Goal: Transaction & Acquisition: Download file/media

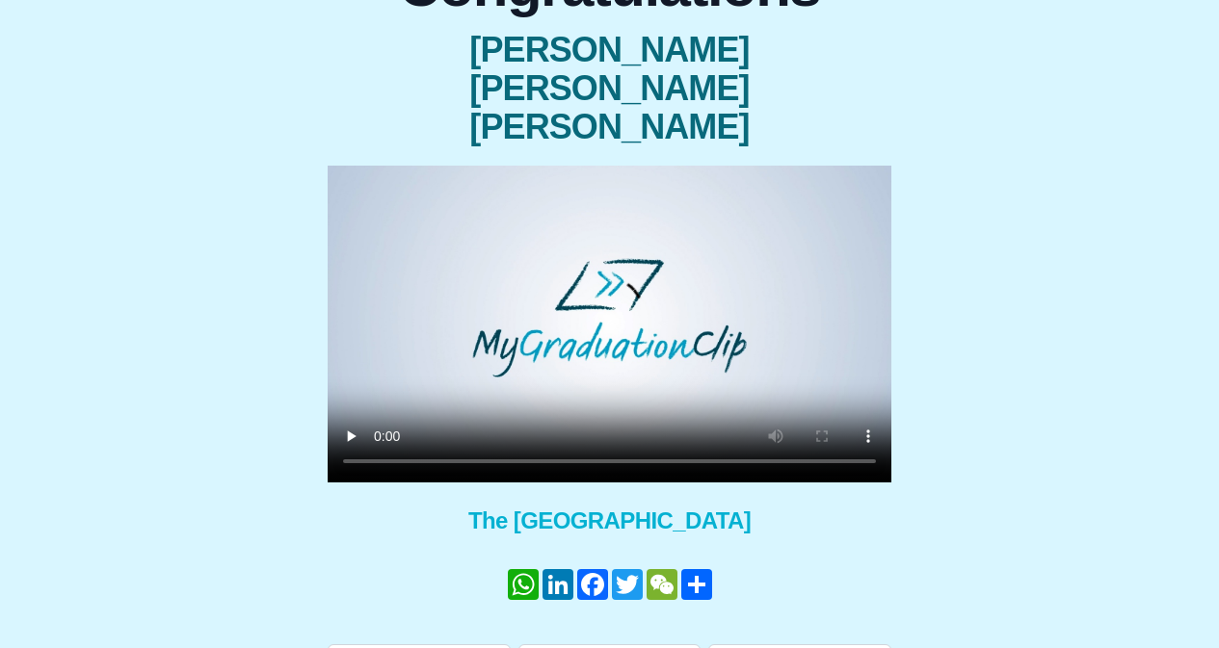
scroll to position [231, 0]
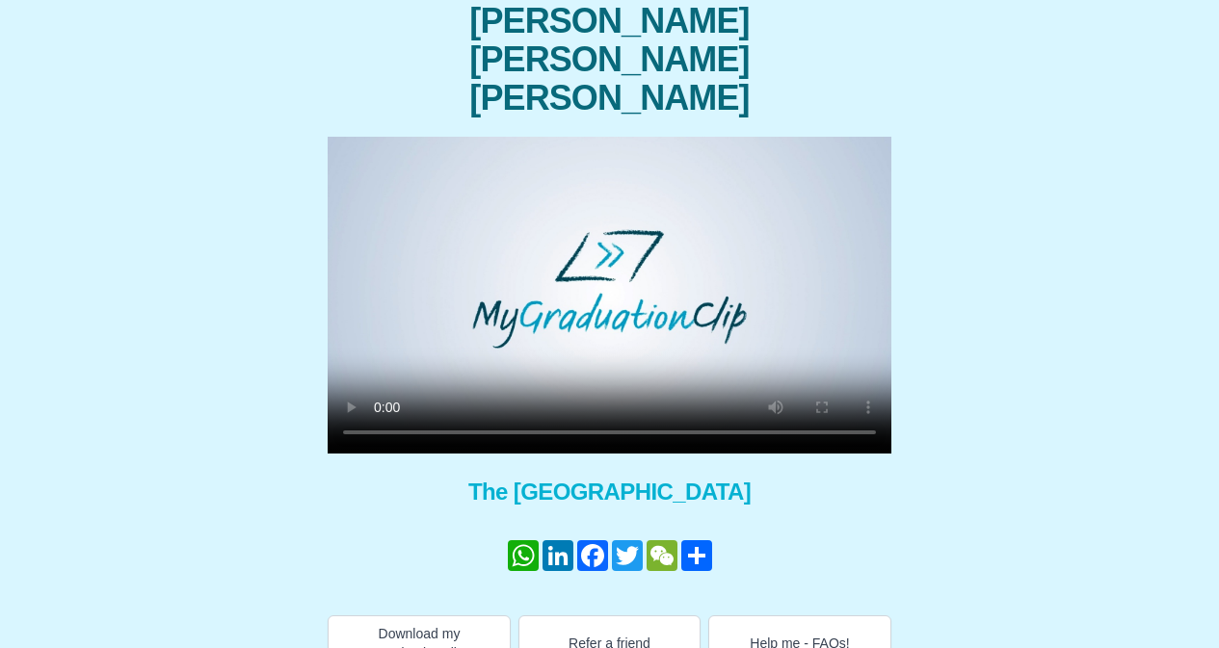
drag, startPoint x: 438, startPoint y: 591, endPoint x: 286, endPoint y: 547, distance: 158.5
click at [286, 547] on div "Congratulations [PERSON_NAME] [PERSON_NAME] [PERSON_NAME] × Share your Graduati…" at bounding box center [609, 292] width 1188 height 758
click at [1194, 295] on div "Congratulations [PERSON_NAME] [PERSON_NAME] [PERSON_NAME] × Share your Graduati…" at bounding box center [609, 292] width 1188 height 758
drag, startPoint x: 559, startPoint y: 393, endPoint x: 471, endPoint y: 278, distance: 144.3
click at [471, 278] on video at bounding box center [610, 295] width 564 height 317
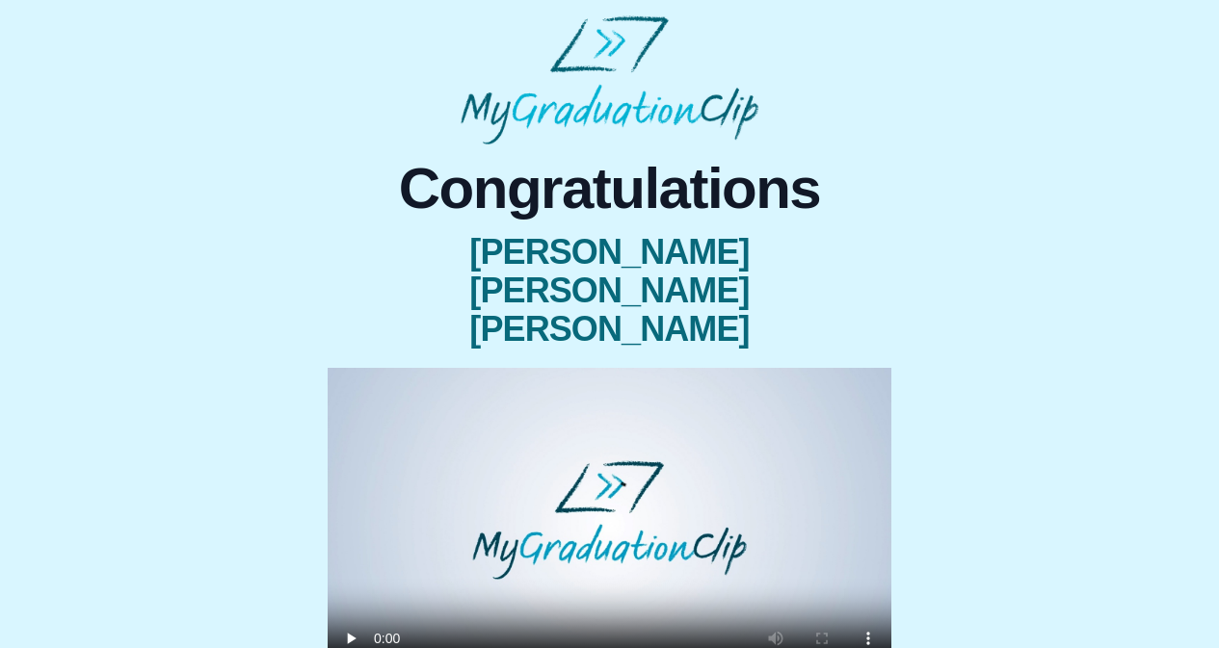
scroll to position [231, 0]
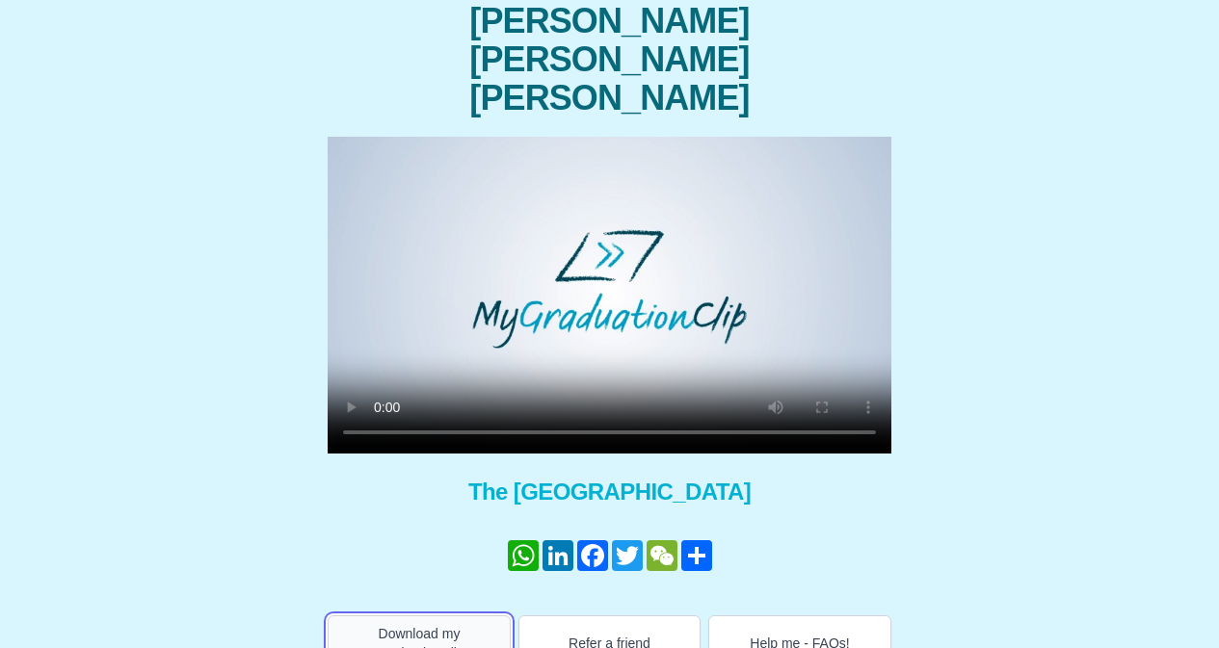
click at [427, 616] on button "Download my GraduationClip" at bounding box center [419, 644] width 183 height 56
